Goal: Use online tool/utility: Utilize a website feature to perform a specific function

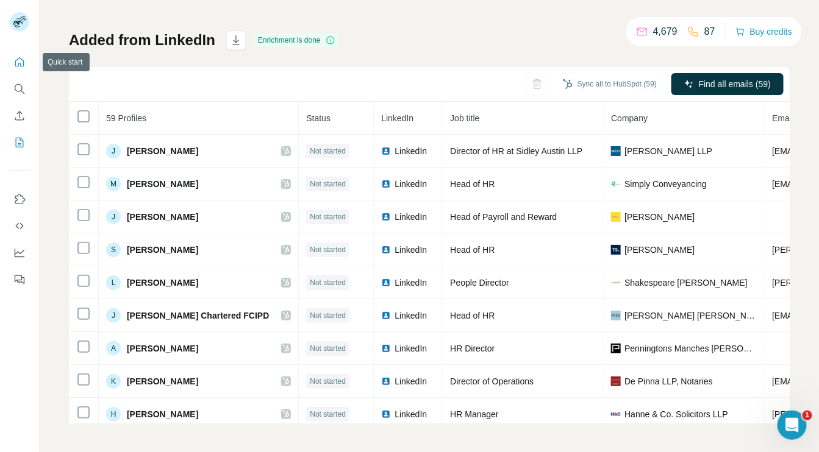
click at [20, 60] on icon "Quick start" at bounding box center [19, 62] width 12 height 12
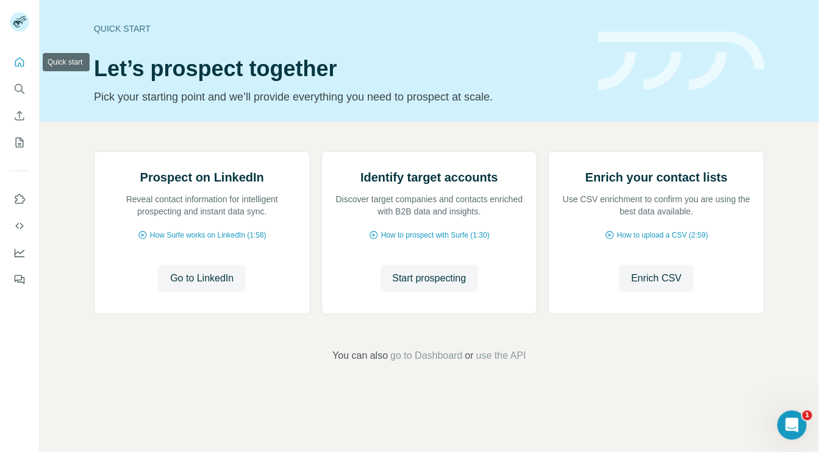
click at [22, 84] on icon "Search" at bounding box center [19, 89] width 12 height 12
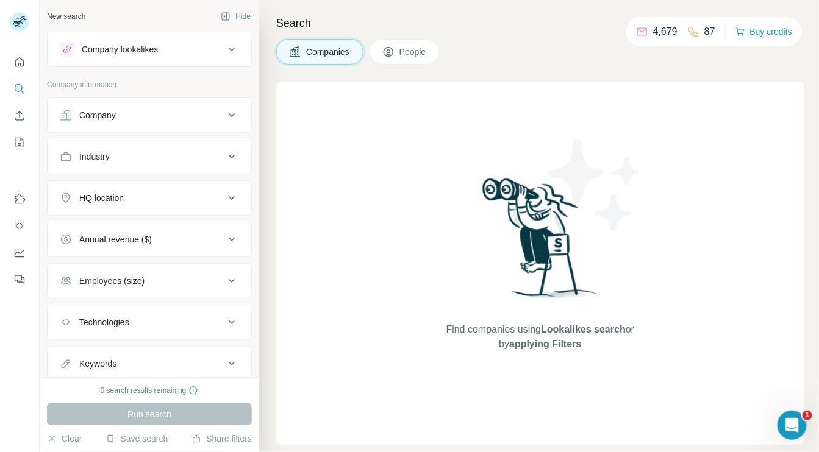
click at [91, 113] on div "Company" at bounding box center [97, 115] width 37 height 12
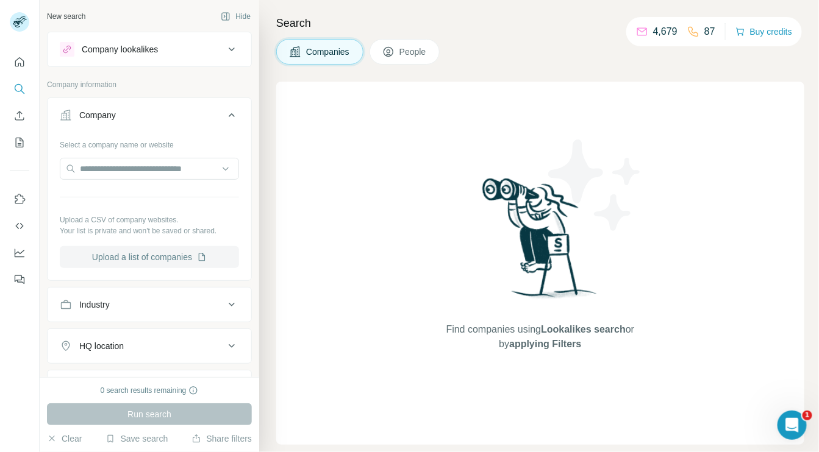
click at [136, 261] on button "Upload a list of companies" at bounding box center [149, 257] width 179 height 22
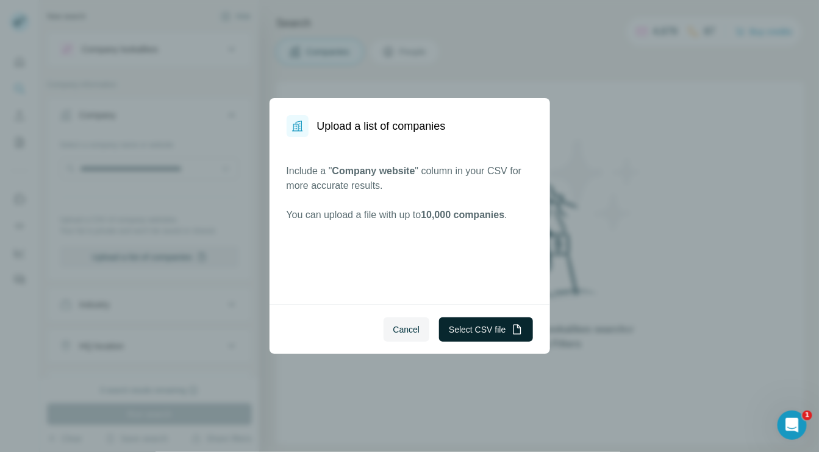
click at [465, 326] on button "Select CSV file" at bounding box center [485, 330] width 93 height 24
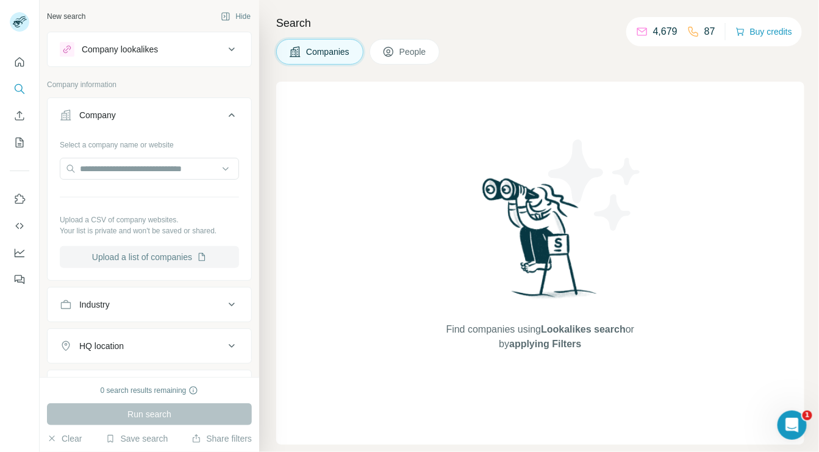
click at [132, 258] on button "Upload a list of companies" at bounding box center [149, 257] width 179 height 22
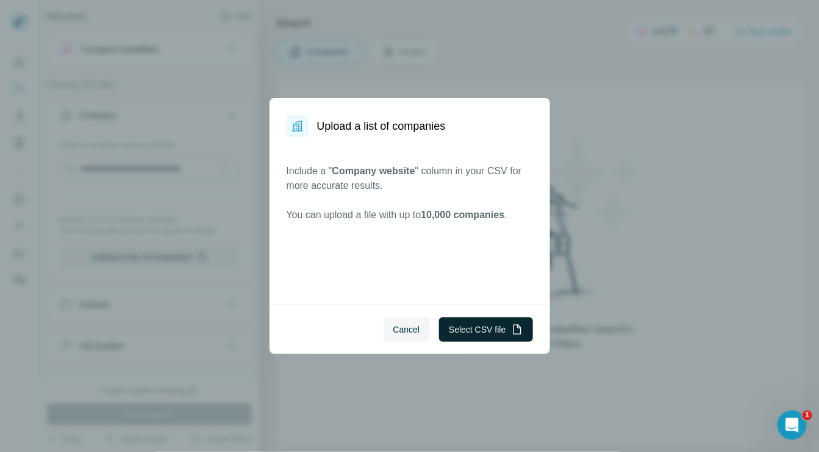
click at [474, 329] on button "Select CSV file" at bounding box center [485, 330] width 93 height 24
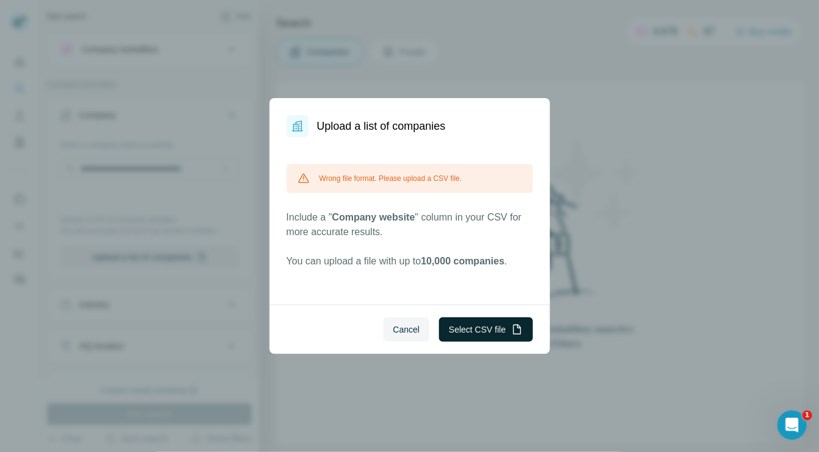
click at [466, 324] on button "Select CSV file" at bounding box center [485, 330] width 93 height 24
click at [406, 329] on span "Cancel" at bounding box center [406, 330] width 27 height 12
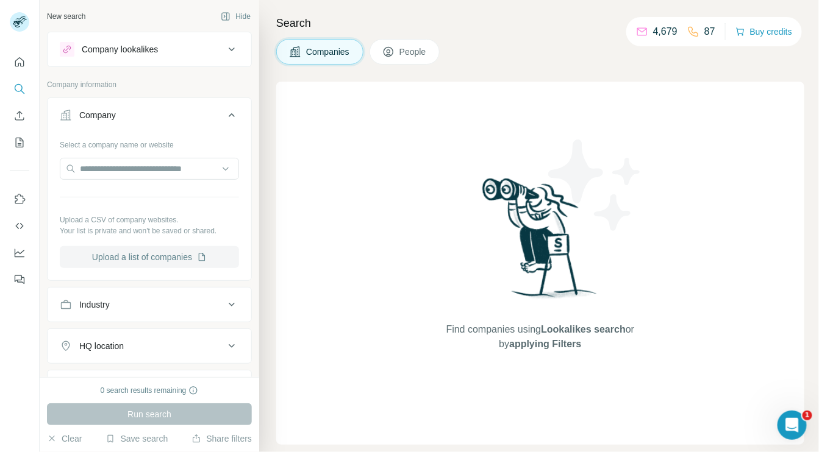
click at [181, 258] on button "Upload a list of companies" at bounding box center [149, 257] width 179 height 22
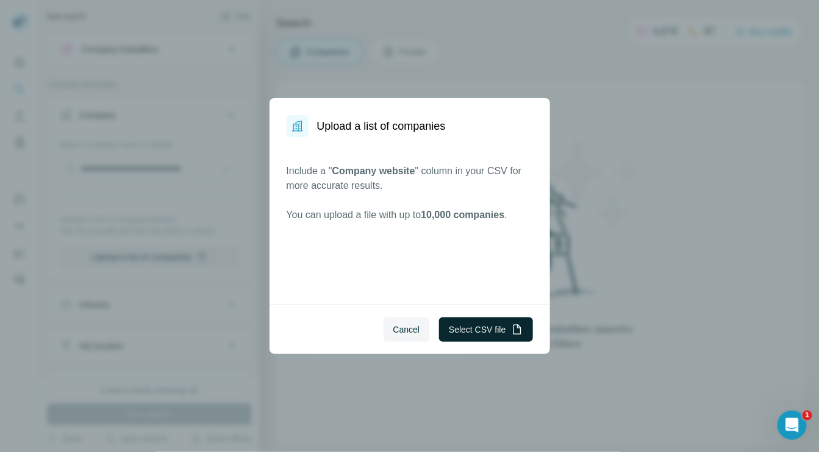
click at [457, 323] on button "Select CSV file" at bounding box center [485, 330] width 93 height 24
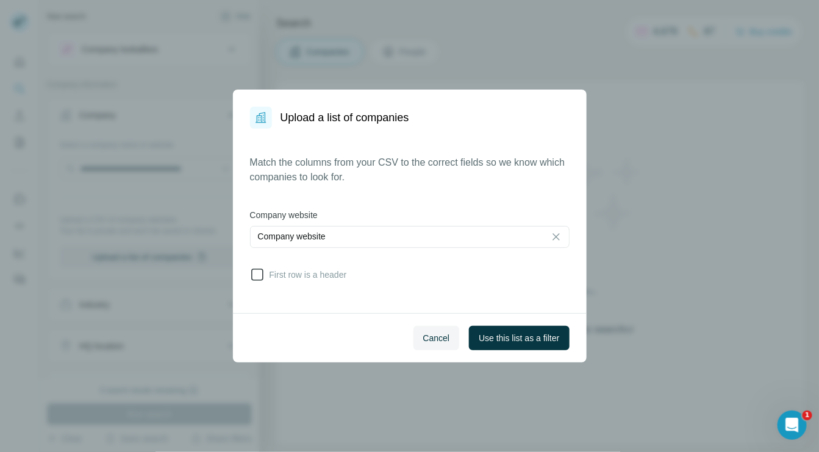
click at [260, 276] on icon at bounding box center [257, 275] width 15 height 15
click at [371, 234] on div "Company website" at bounding box center [397, 237] width 279 height 12
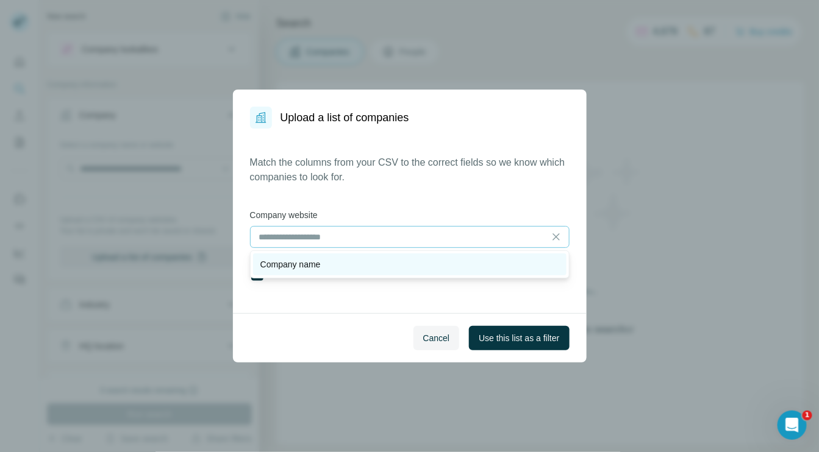
click at [356, 263] on div "Company name" at bounding box center [409, 265] width 299 height 12
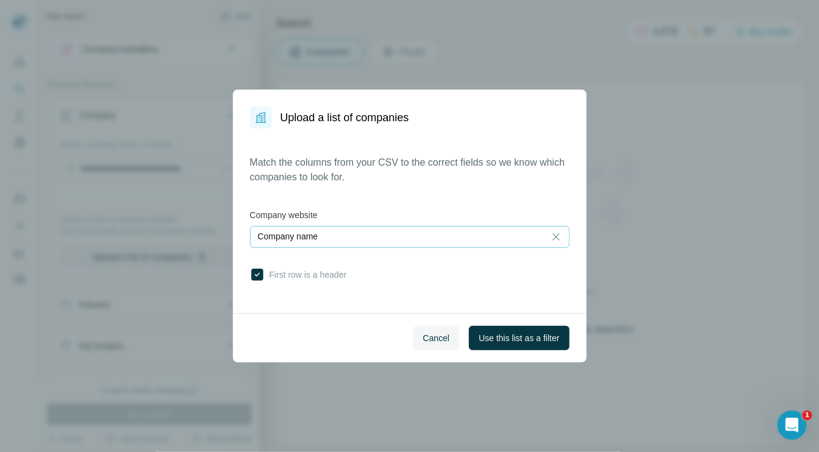
click at [349, 240] on div "Company name" at bounding box center [397, 237] width 279 height 12
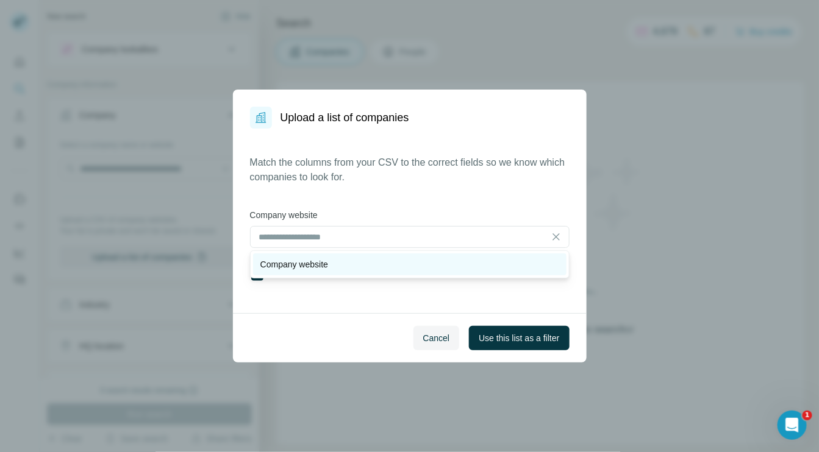
click at [345, 261] on div "Company website" at bounding box center [409, 265] width 299 height 12
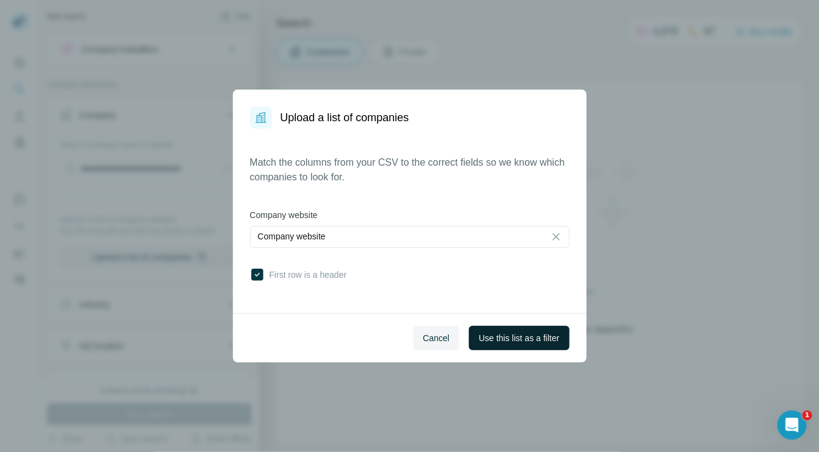
click at [519, 338] on span "Use this list as a filter" at bounding box center [519, 338] width 80 height 12
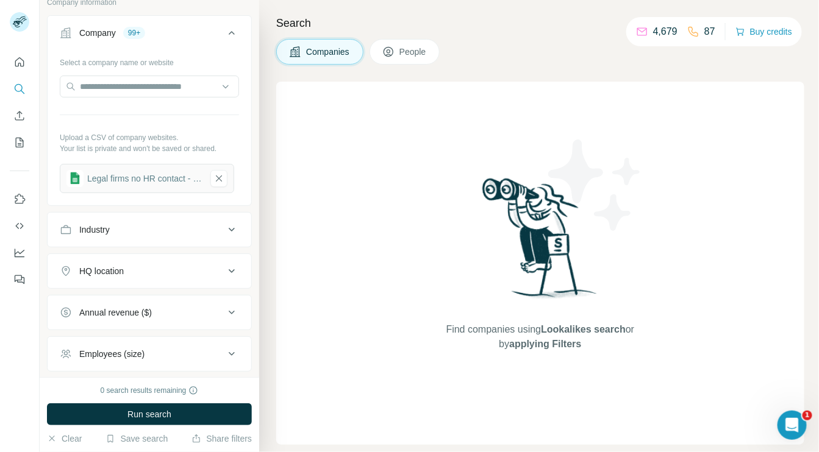
scroll to position [88, 0]
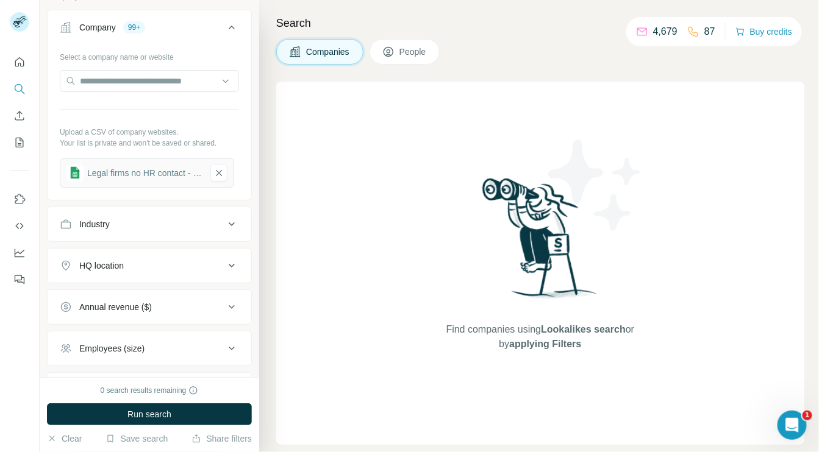
click at [400, 51] on button "People" at bounding box center [405, 52] width 71 height 26
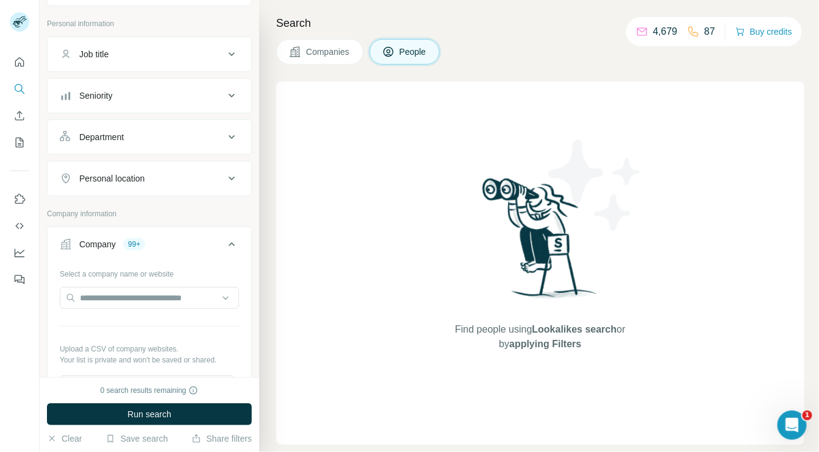
scroll to position [57, 0]
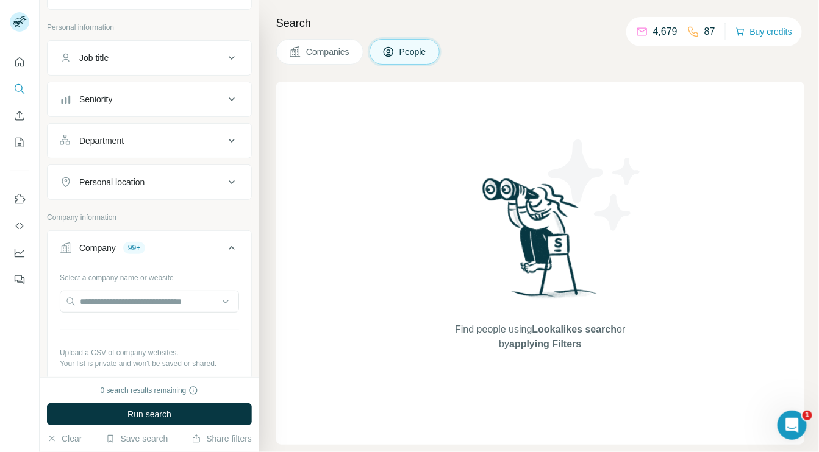
click at [224, 137] on icon at bounding box center [231, 141] width 15 height 15
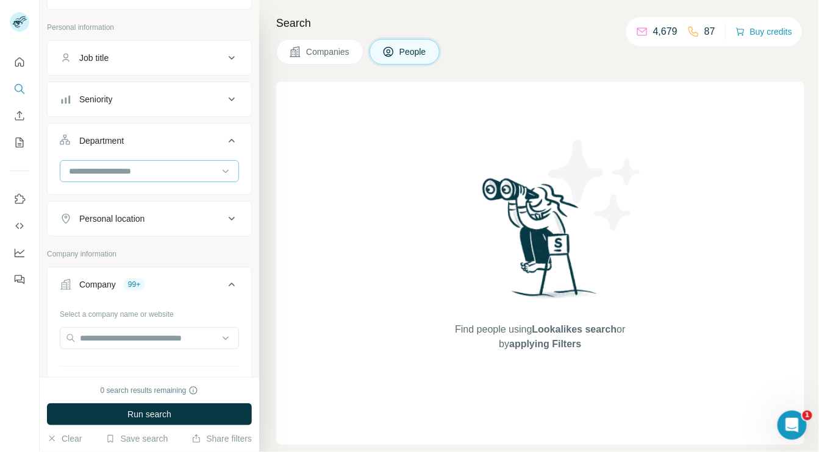
click at [187, 173] on input at bounding box center [143, 171] width 151 height 13
type input "**"
click at [140, 198] on div "HR" at bounding box center [144, 197] width 149 height 12
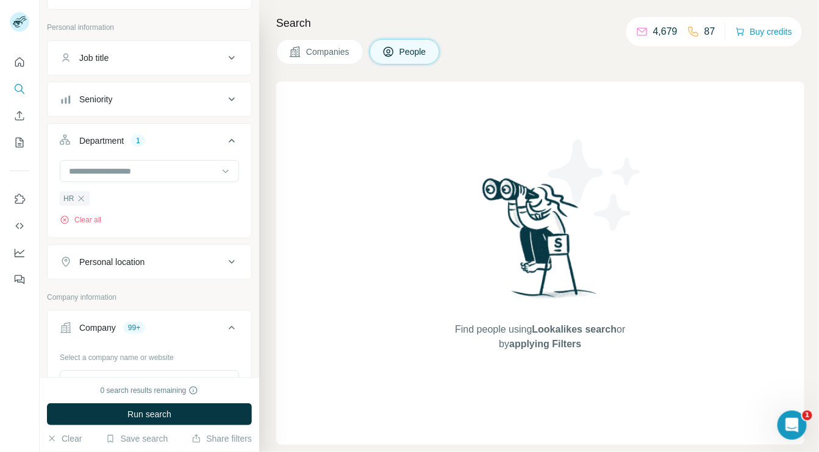
click at [151, 93] on div "Seniority" at bounding box center [142, 99] width 165 height 12
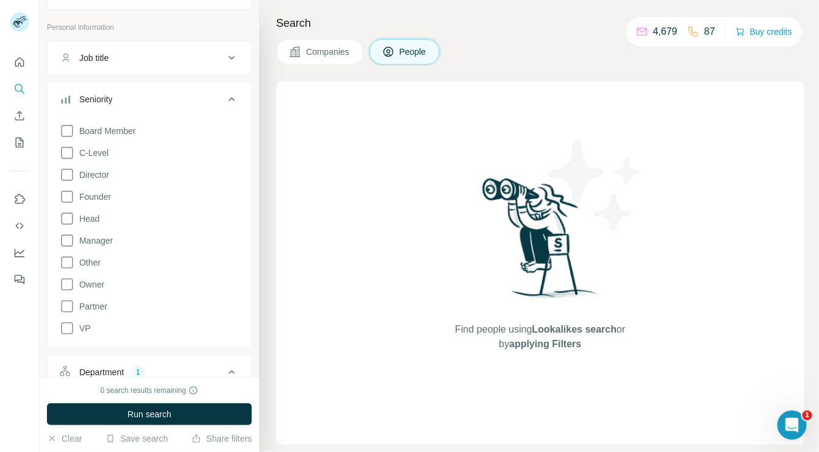
click at [101, 215] on div "Board Member C-Level Director Founder Head Manager Other Owner Partner VP" at bounding box center [149, 227] width 179 height 217
click at [92, 219] on span "Head" at bounding box center [86, 219] width 25 height 12
click at [91, 171] on span "Director" at bounding box center [91, 175] width 35 height 12
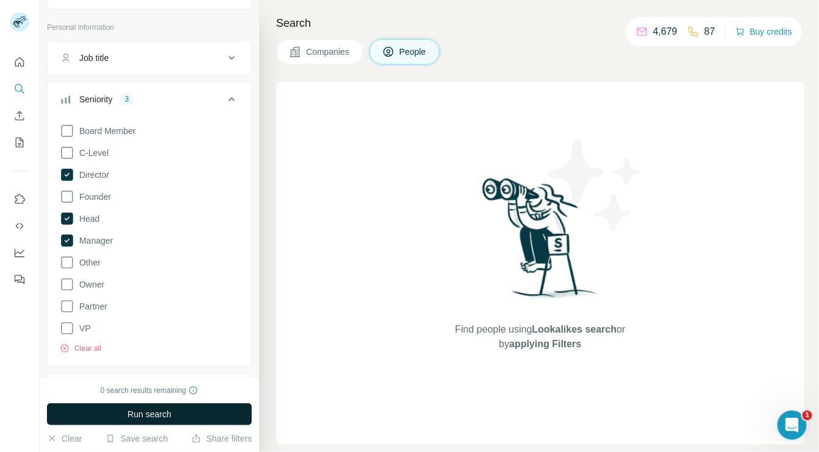
click at [199, 417] on button "Run search" at bounding box center [149, 415] width 205 height 22
